Goal: Complete Application Form: Complete application form

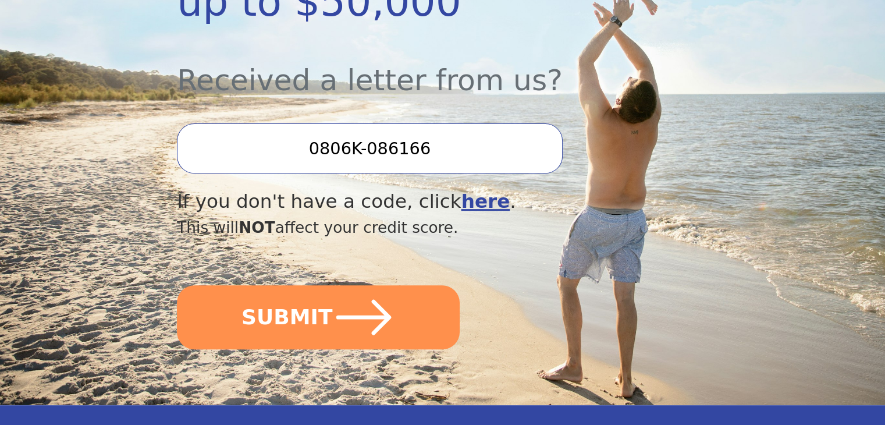
scroll to position [407, 0]
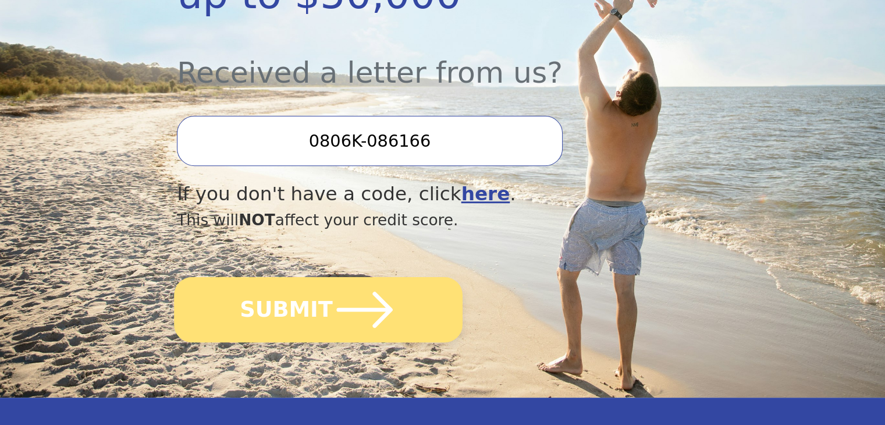
click at [305, 277] on button "SUBMIT" at bounding box center [318, 309] width 289 height 65
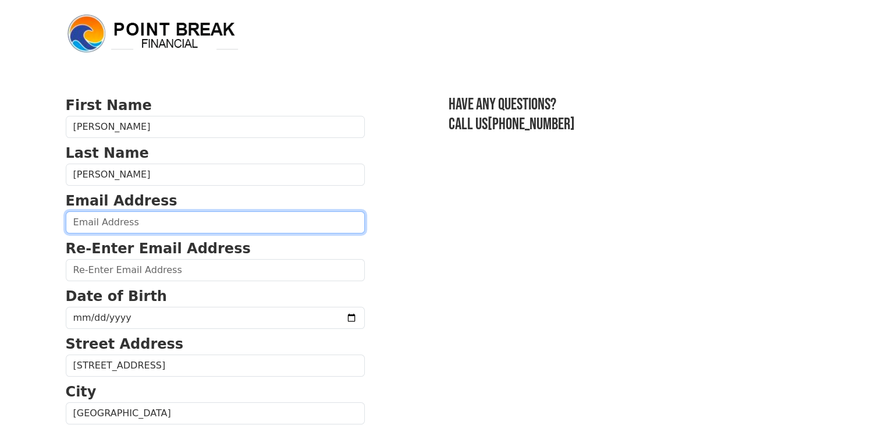
click at [161, 223] on input "email" at bounding box center [215, 222] width 299 height 22
type input "[EMAIL_ADDRESS][DOMAIN_NAME]"
type input "[PHONE_NUMBER]"
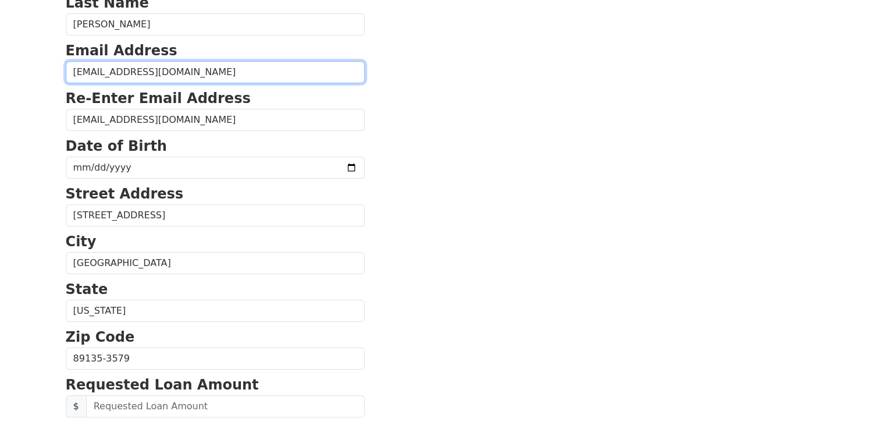
scroll to position [87, 0]
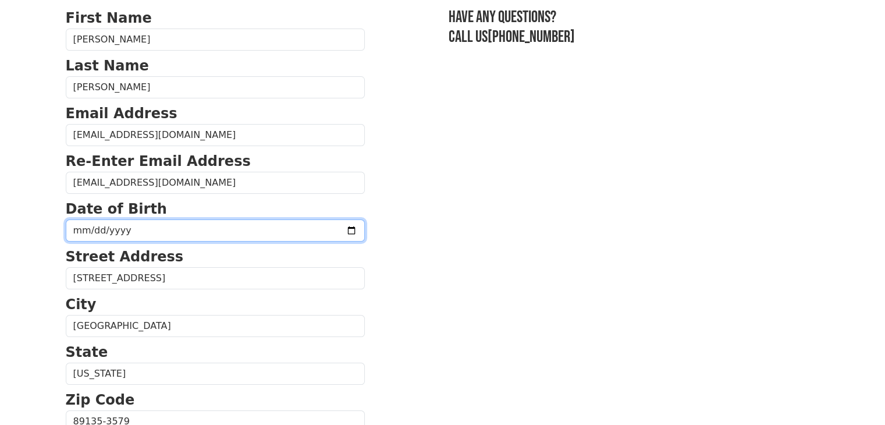
click at [126, 228] on input "date" at bounding box center [215, 230] width 299 height 22
type input "[DATE]"
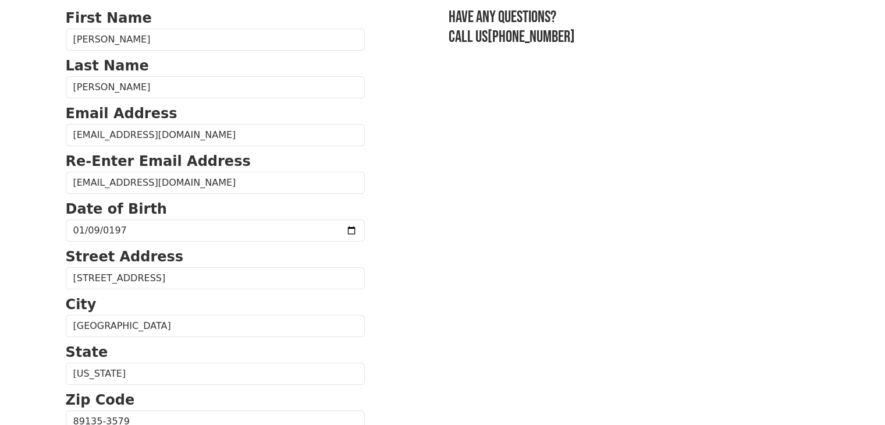
click at [26, 252] on body "First Name [PERSON_NAME] Last Name [PERSON_NAME] Email Address [EMAIL_ADDRESS][…" at bounding box center [442, 125] width 885 height 425
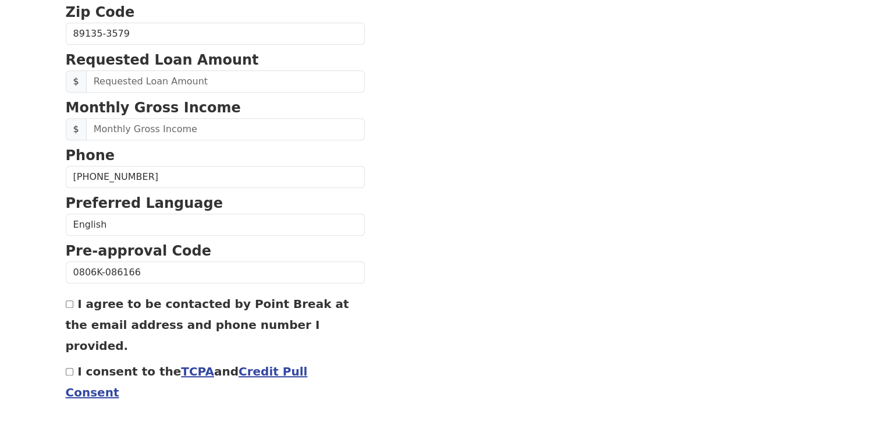
scroll to position [495, 0]
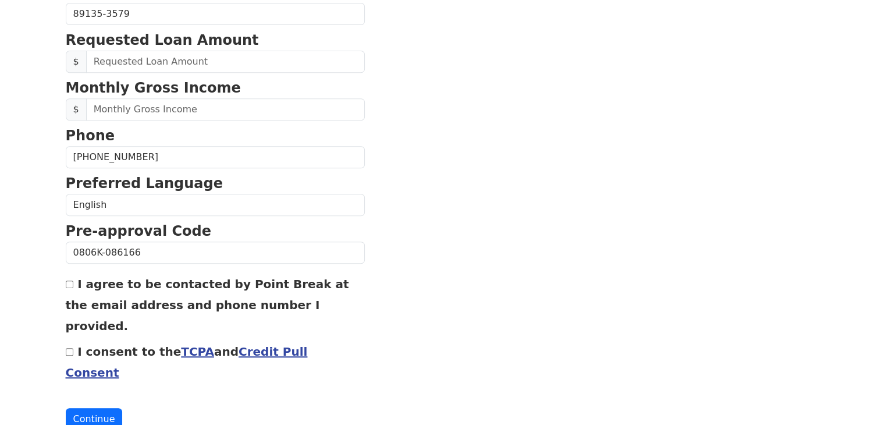
click at [69, 282] on input "I agree to be contacted by Point Break at the email address and phone number I …" at bounding box center [70, 285] width 8 height 8
checkbox input "true"
click at [68, 348] on input "I consent to the TCPA and Credit Pull Consent" at bounding box center [70, 352] width 8 height 8
checkbox input "true"
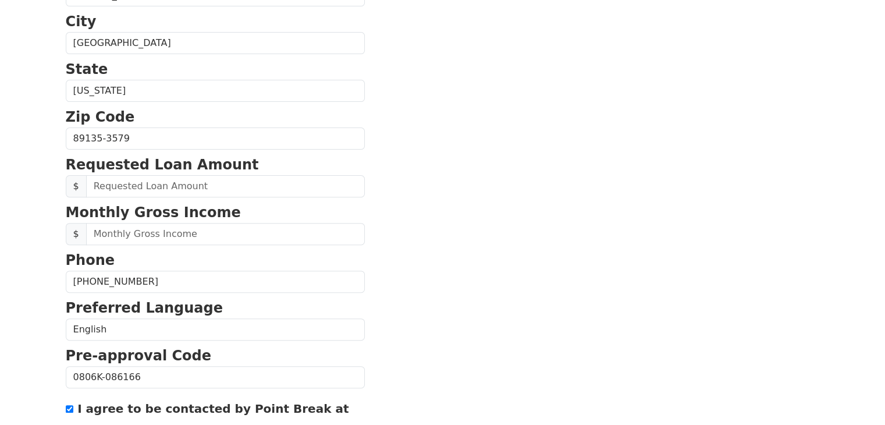
scroll to position [407, 0]
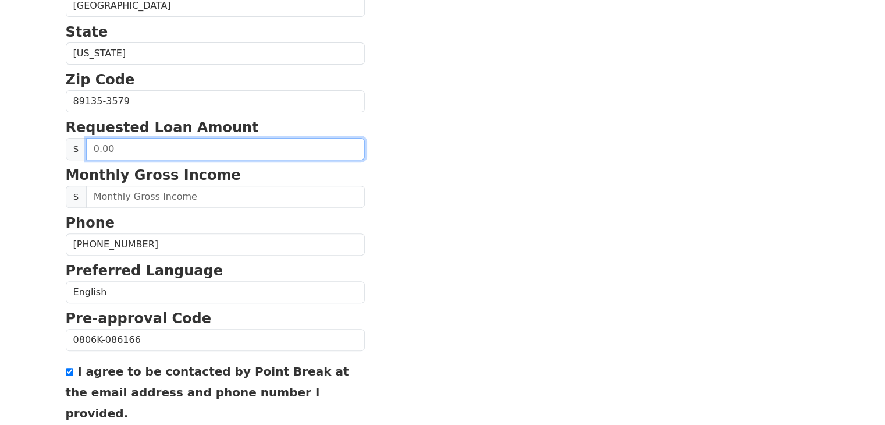
click at [120, 150] on input "text" at bounding box center [225, 149] width 279 height 22
type input "20,000.00"
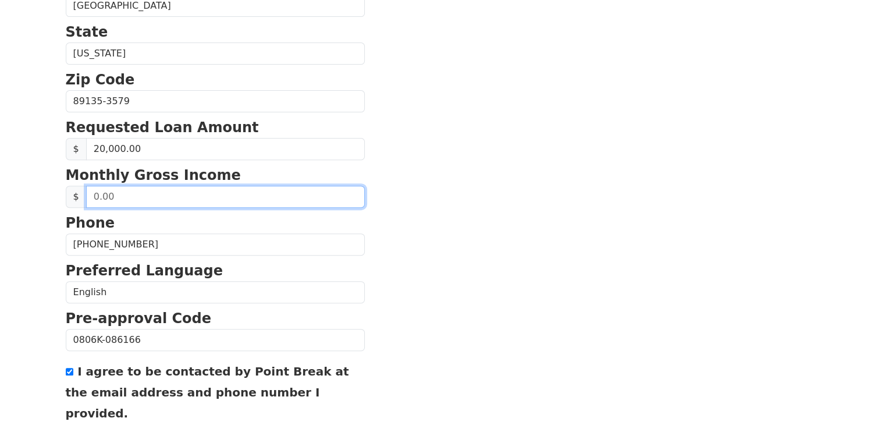
click at [111, 194] on input "text" at bounding box center [225, 197] width 279 height 22
type input "50,000.00"
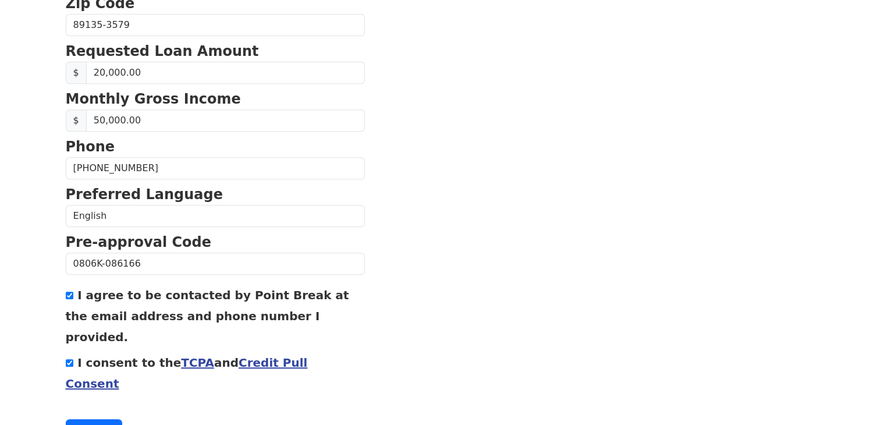
scroll to position [498, 0]
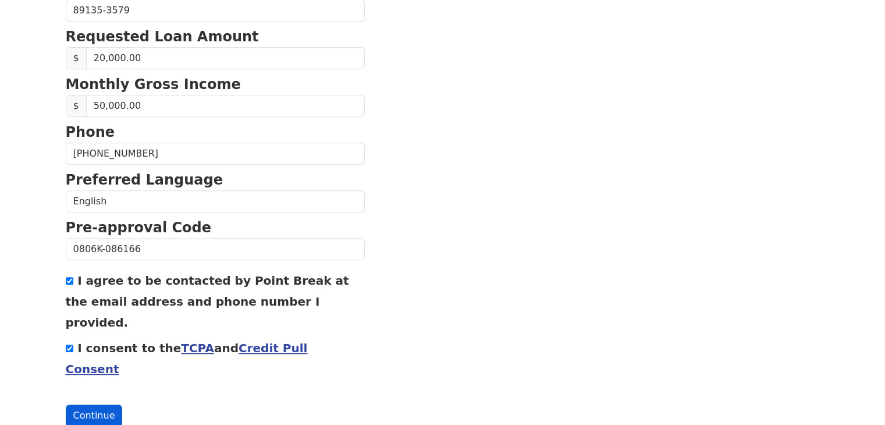
click at [98, 405] on button "Continue" at bounding box center [94, 416] width 57 height 22
